Goal: Information Seeking & Learning: Check status

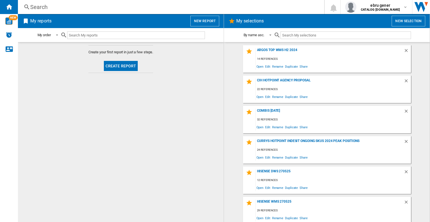
click at [99, 10] on div "Search" at bounding box center [170, 7] width 280 height 8
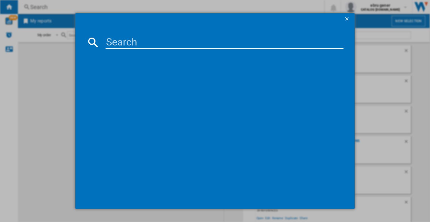
click at [112, 36] on input at bounding box center [225, 42] width 238 height 13
paste input "MTWC71252W"
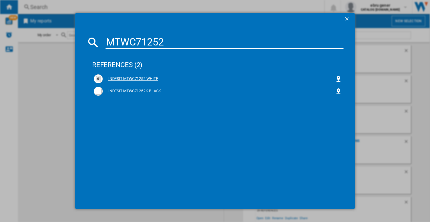
type input "MTWC71252"
click at [139, 78] on div "INDESIT MTWC71252 WHITE" at bounding box center [219, 79] width 232 height 6
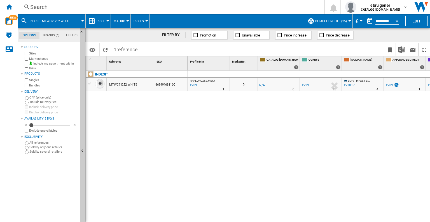
click at [101, 20] on span "Price" at bounding box center [101, 21] width 8 height 4
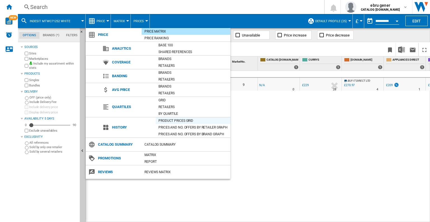
click at [191, 122] on div "Product prices grid" at bounding box center [193, 121] width 75 height 6
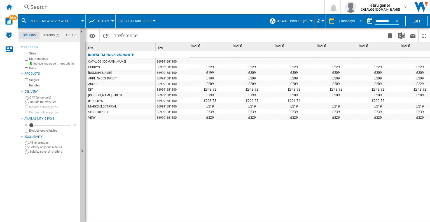
click at [352, 21] on div "7 last days" at bounding box center [347, 21] width 16 height 4
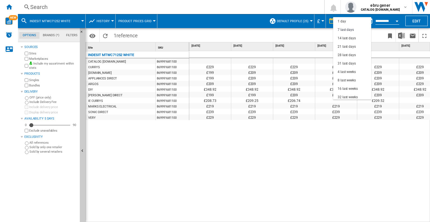
scroll to position [8, 0]
click at [346, 88] on div "32 last weeks" at bounding box center [348, 89] width 20 height 5
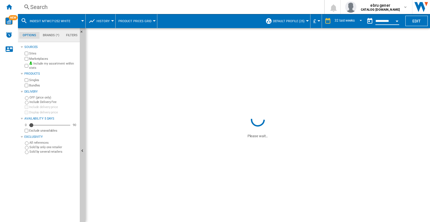
click at [385, 21] on input "**********" at bounding box center [388, 21] width 24 height 5
click at [397, 21] on div "Open calendar" at bounding box center [397, 20] width 3 height 1
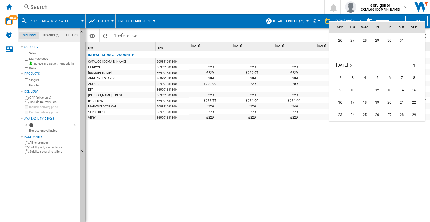
scroll to position [2252, 0]
click at [351, 101] on span "1" at bounding box center [352, 100] width 11 height 11
type input "**********"
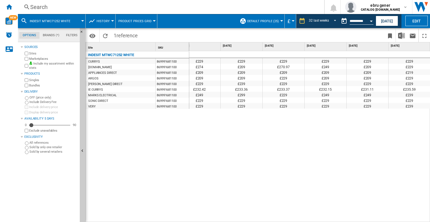
click at [167, 6] on div "Search" at bounding box center [170, 7] width 280 height 8
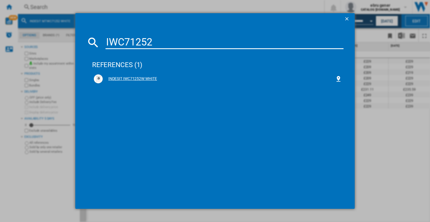
type input "IWC71252"
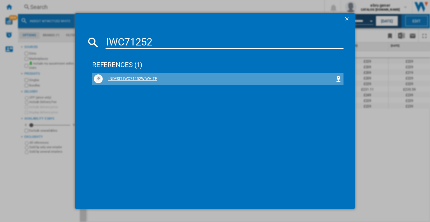
click at [125, 76] on div "INDESIT IWC71252W WHITE" at bounding box center [219, 79] width 232 height 6
